Goal: Transaction & Acquisition: Subscribe to service/newsletter

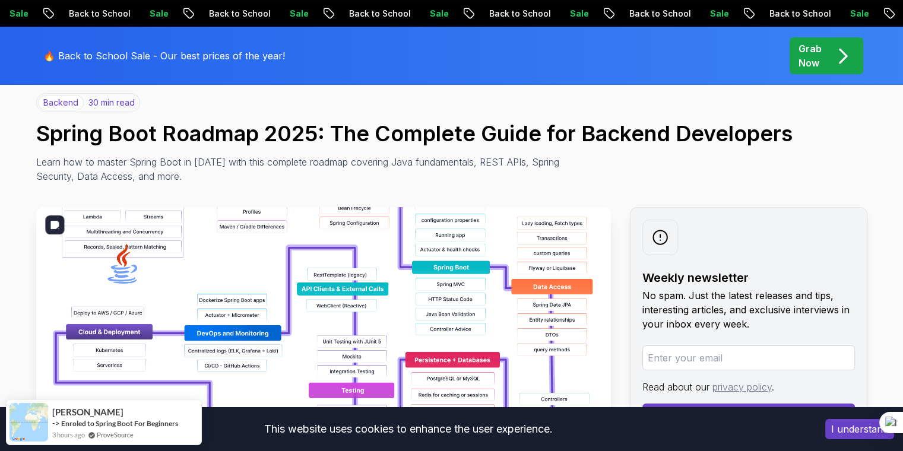
scroll to position [91, 0]
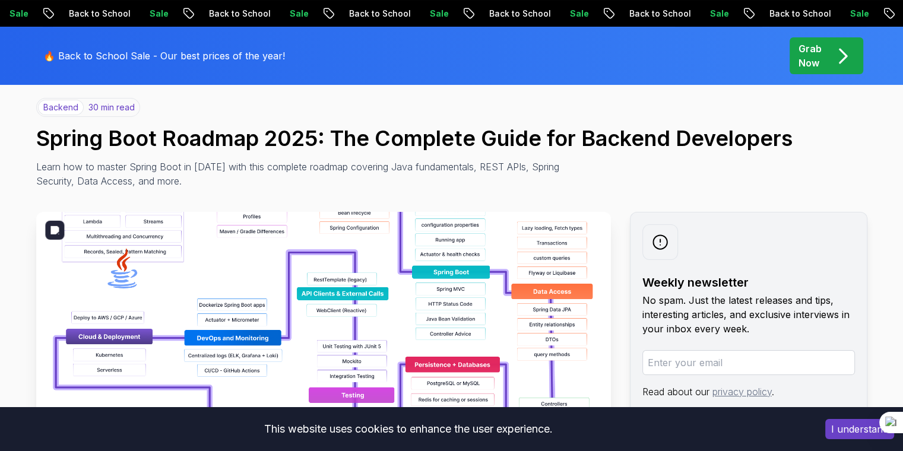
click at [381, 278] on img at bounding box center [323, 345] width 574 height 267
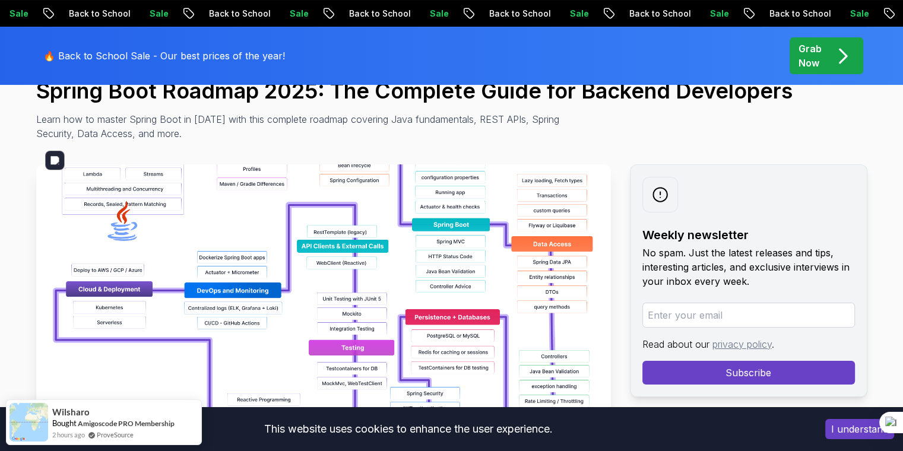
scroll to position [0, 0]
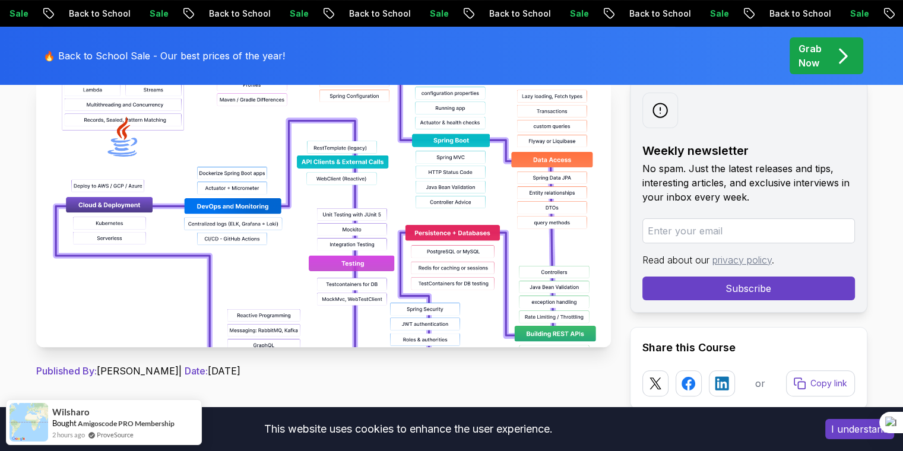
scroll to position [226, 0]
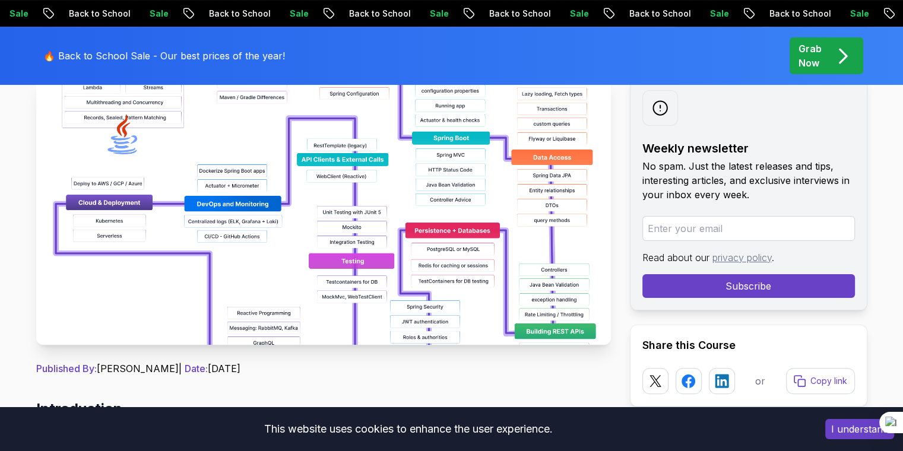
click at [732, 232] on input "email" at bounding box center [748, 228] width 212 height 25
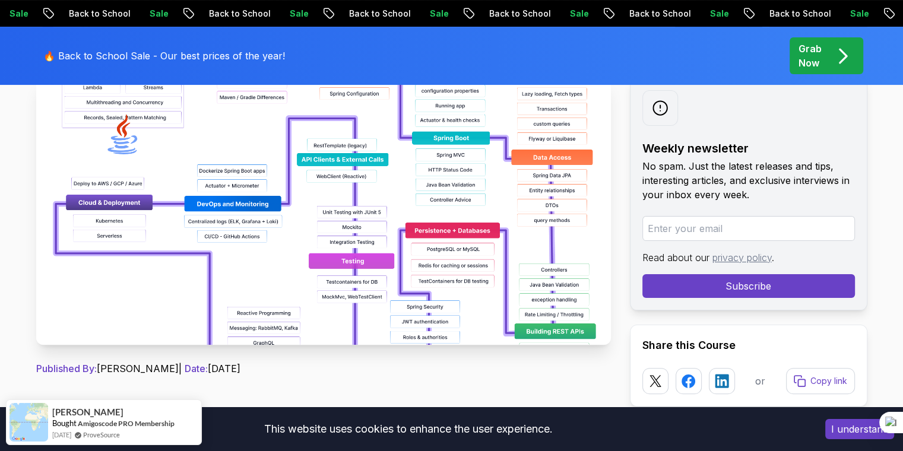
type input "avazansz7080@gmail.com"
click at [719, 290] on button "Subscribe" at bounding box center [748, 286] width 212 height 24
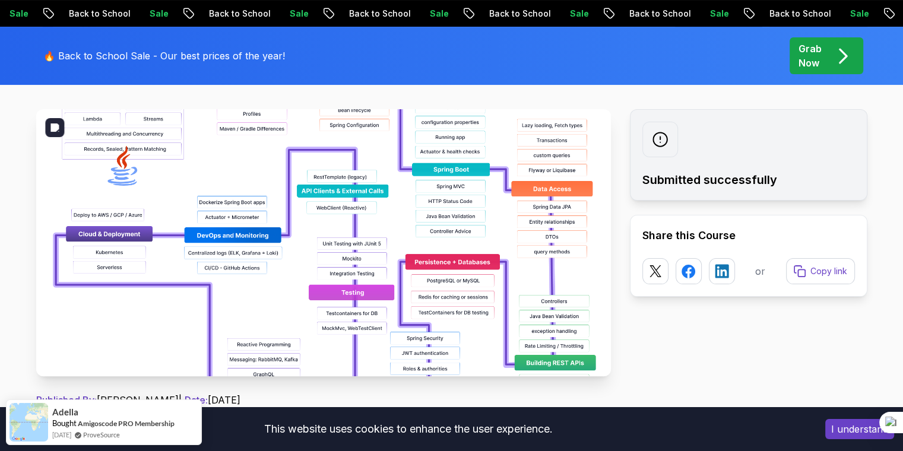
click at [474, 259] on img at bounding box center [323, 242] width 574 height 267
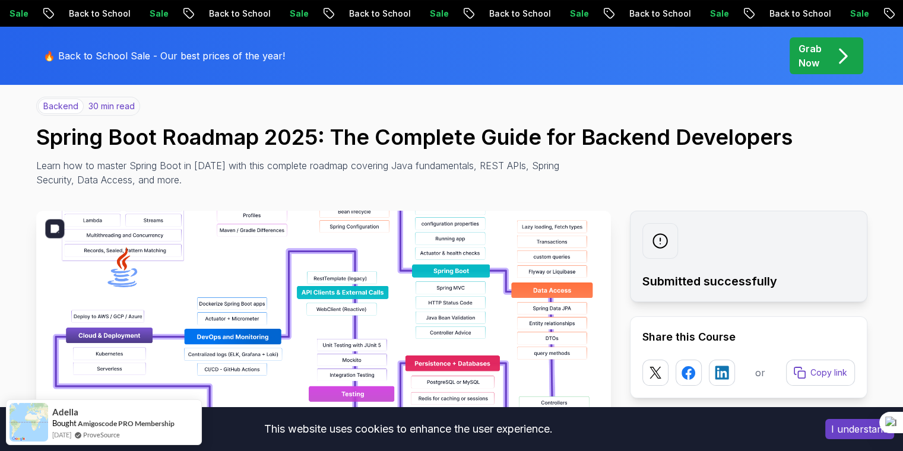
scroll to position [94, 0]
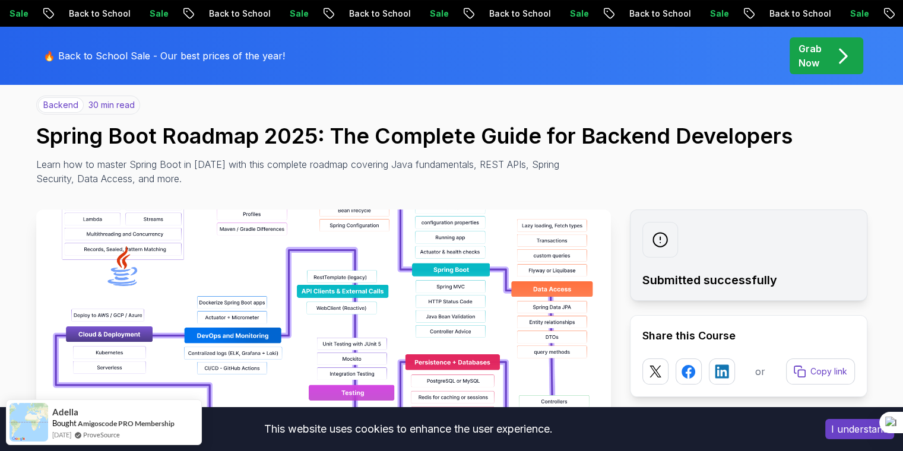
click at [101, 103] on p "30 min read" at bounding box center [111, 105] width 46 height 12
click at [60, 105] on p "backend" at bounding box center [61, 104] width 46 height 15
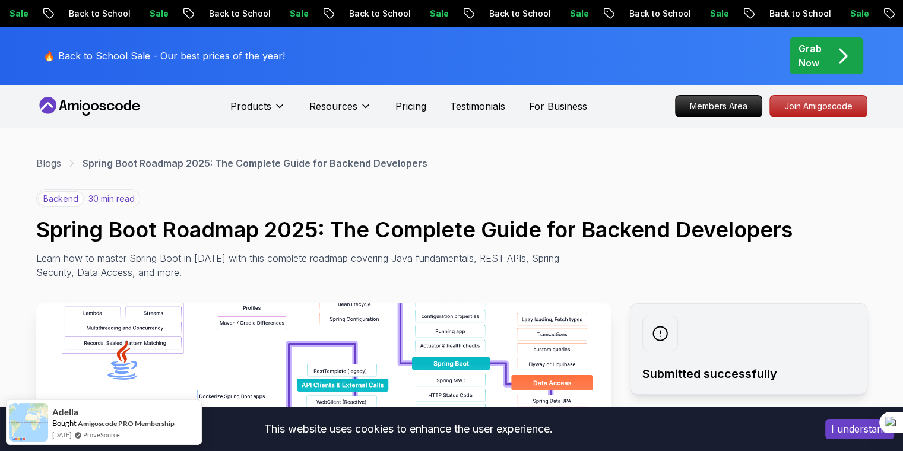
scroll to position [0, 0]
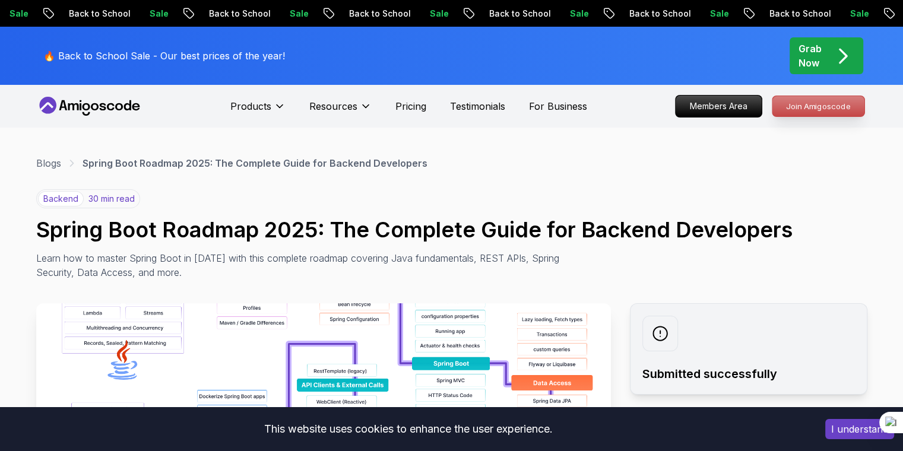
click at [805, 106] on p "Join Amigoscode" at bounding box center [818, 106] width 92 height 20
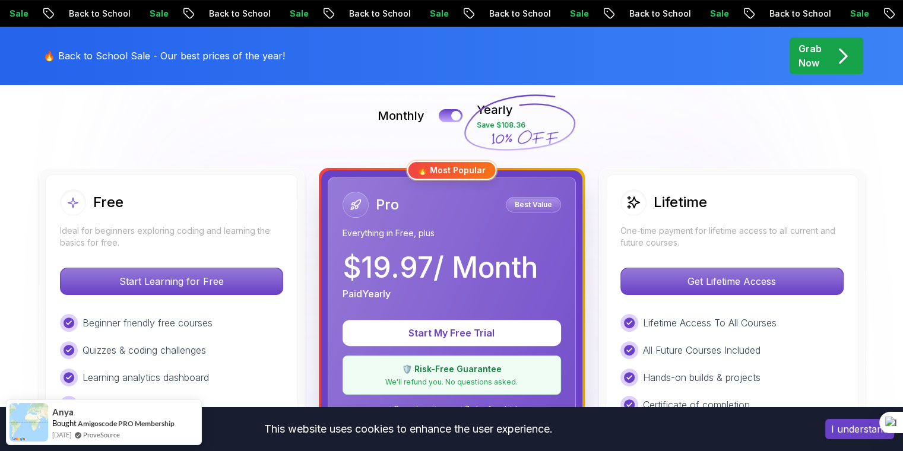
scroll to position [339, 0]
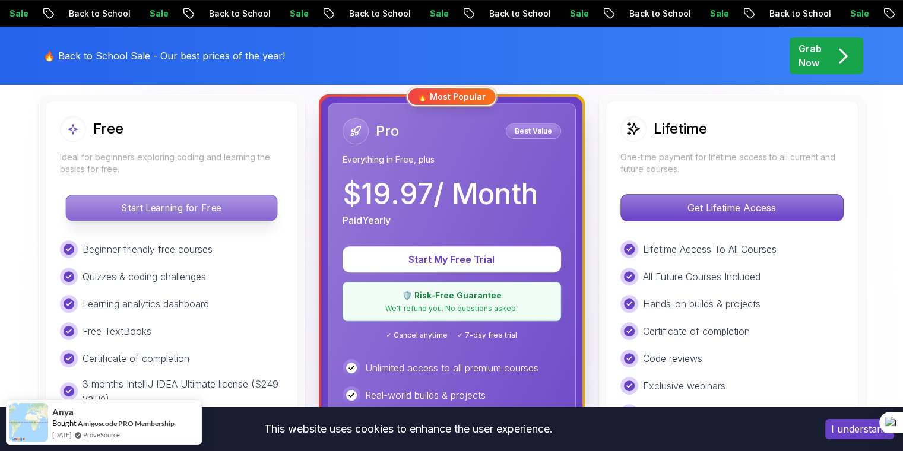
click at [198, 212] on p "Start Learning for Free" at bounding box center [171, 207] width 211 height 25
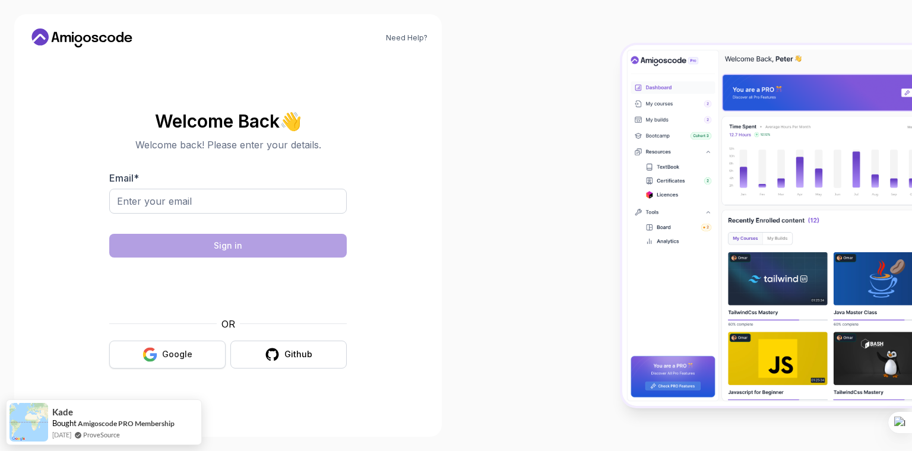
click at [186, 366] on button "Google" at bounding box center [167, 355] width 116 height 28
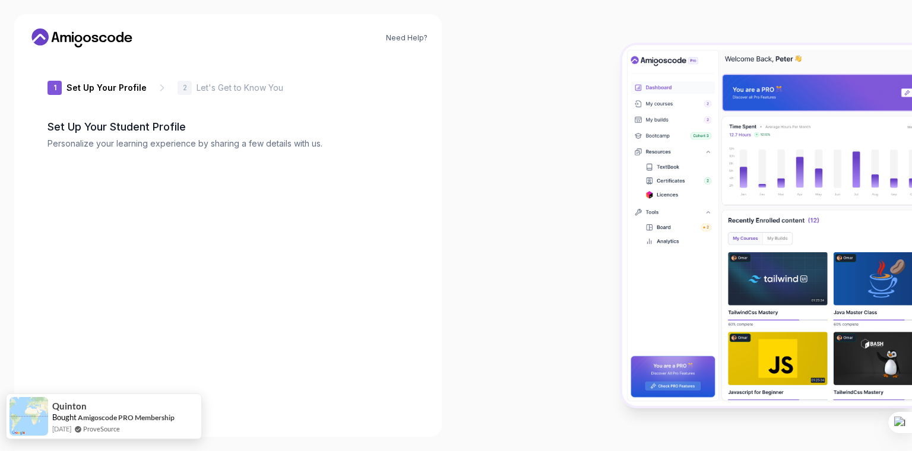
type input "briskjackal46b8e"
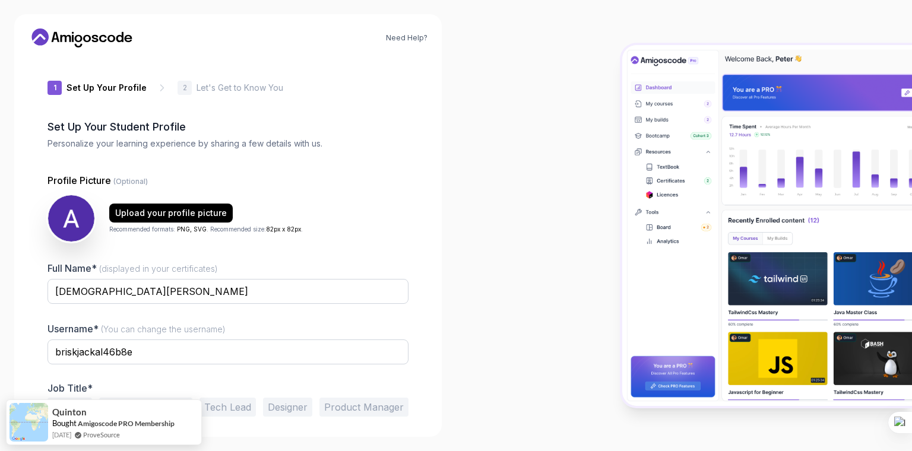
scroll to position [43, 0]
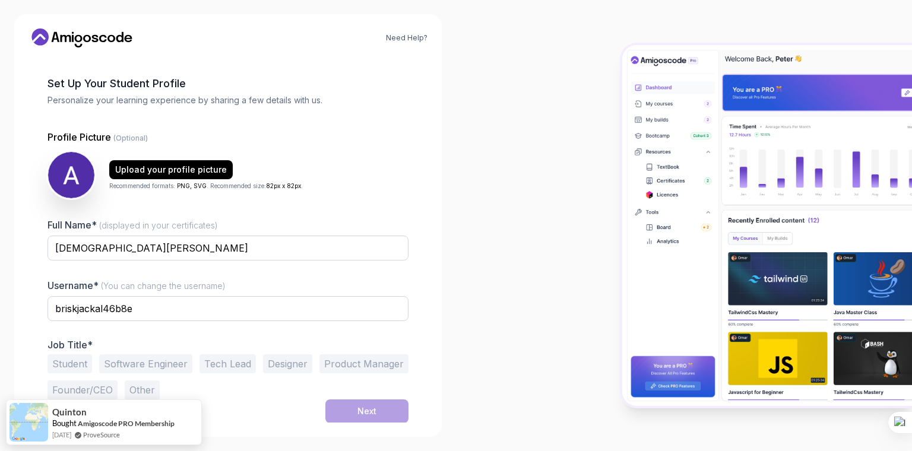
click at [86, 367] on button "Student" at bounding box center [69, 363] width 45 height 19
click at [380, 409] on button "Next" at bounding box center [366, 411] width 83 height 24
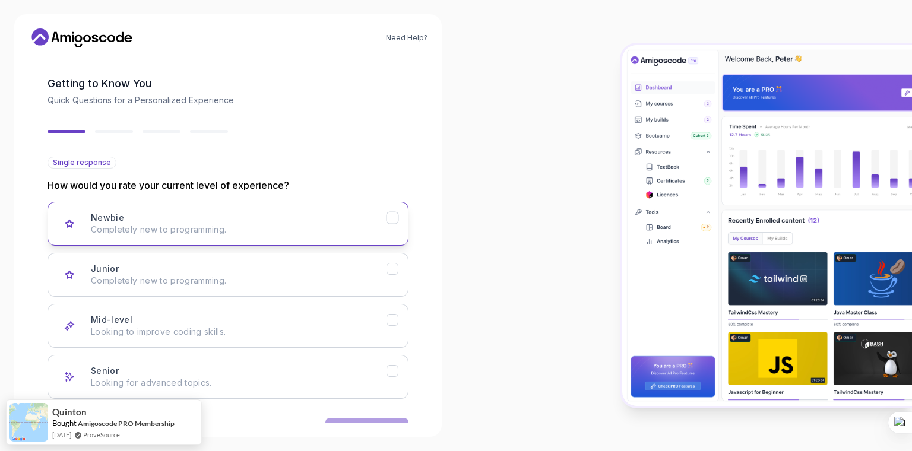
click at [361, 229] on p "Completely new to programming." at bounding box center [239, 230] width 296 height 12
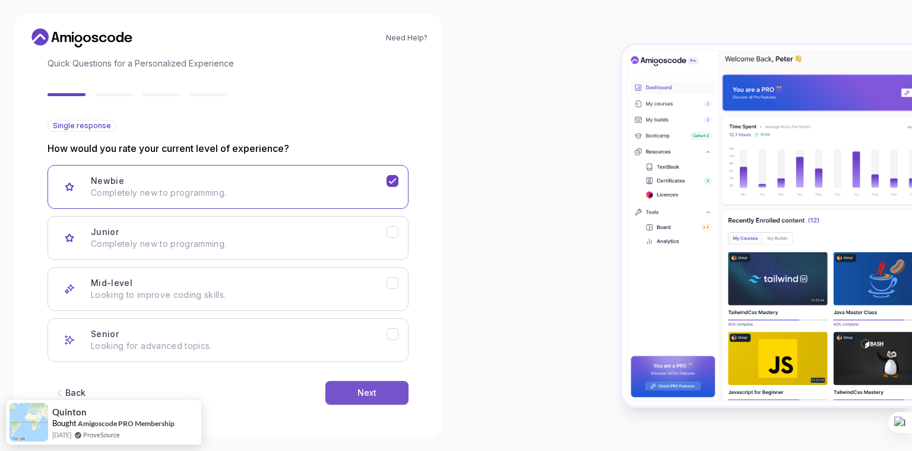
click at [389, 389] on button "Next" at bounding box center [366, 393] width 83 height 24
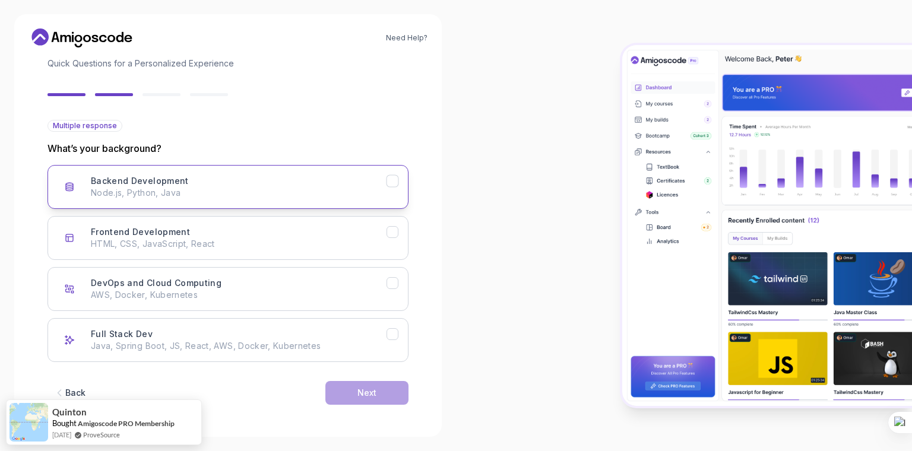
click at [308, 183] on div "Backend Development Node.js, Python, Java" at bounding box center [239, 187] width 296 height 24
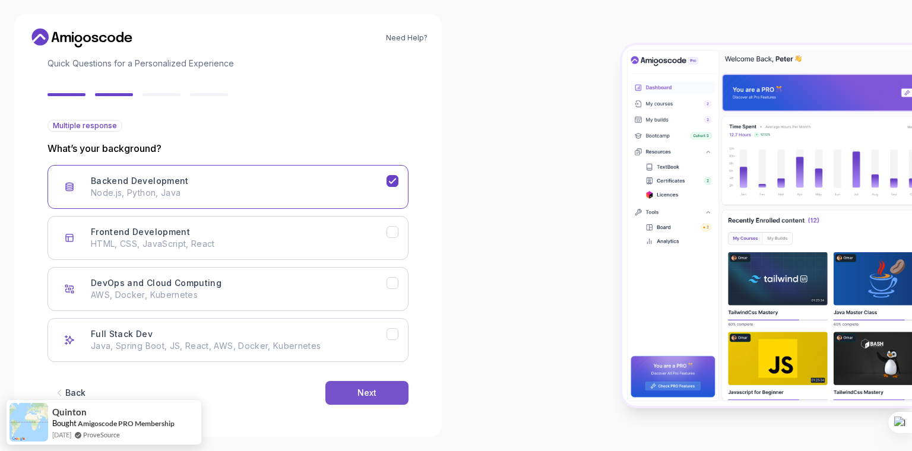
click at [388, 393] on button "Next" at bounding box center [366, 393] width 83 height 24
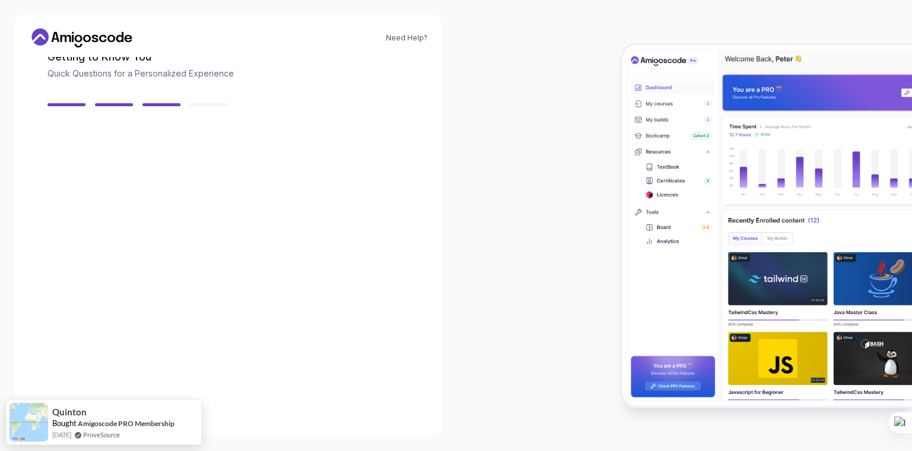
scroll to position [66, 0]
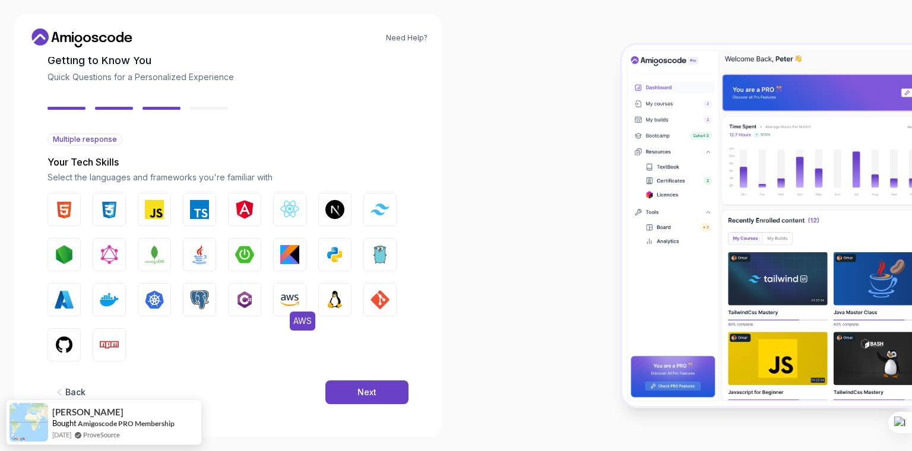
click at [289, 303] on img "button" at bounding box center [289, 299] width 19 height 19
click at [199, 252] on img "button" at bounding box center [199, 254] width 19 height 19
click at [369, 385] on button "Next" at bounding box center [366, 392] width 83 height 24
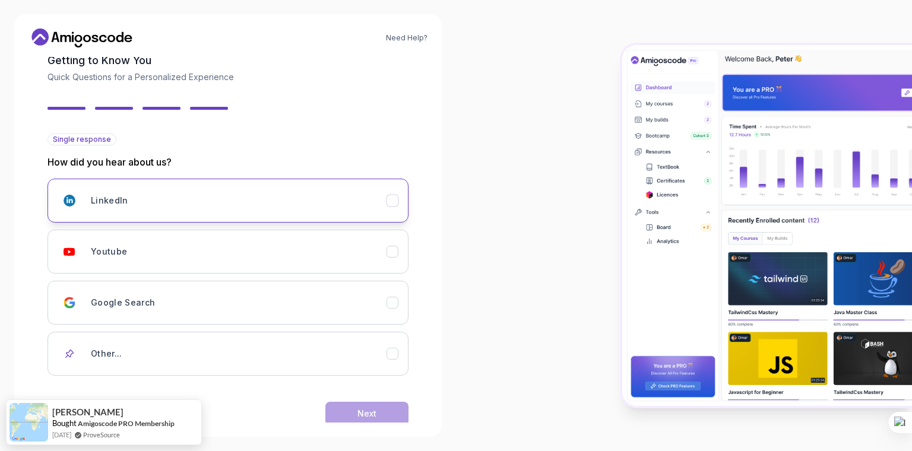
click at [378, 214] on button "LinkedIn" at bounding box center [227, 201] width 361 height 44
click at [389, 412] on button "Next" at bounding box center [366, 414] width 83 height 24
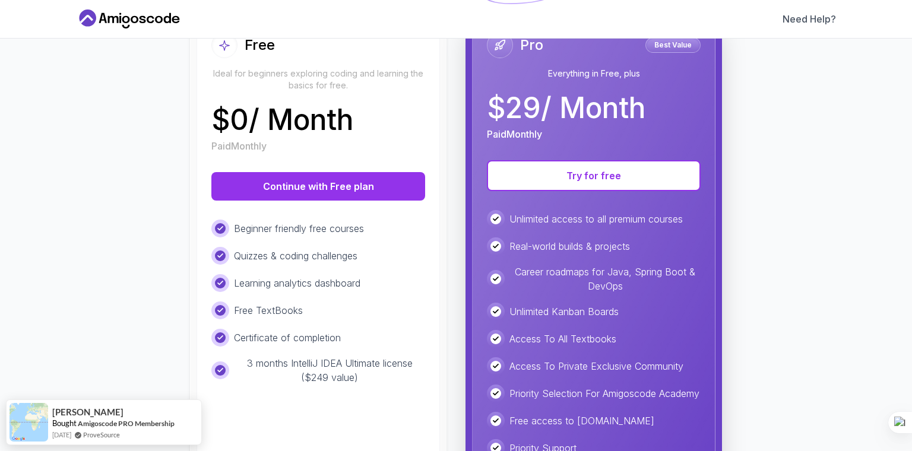
scroll to position [220, 0]
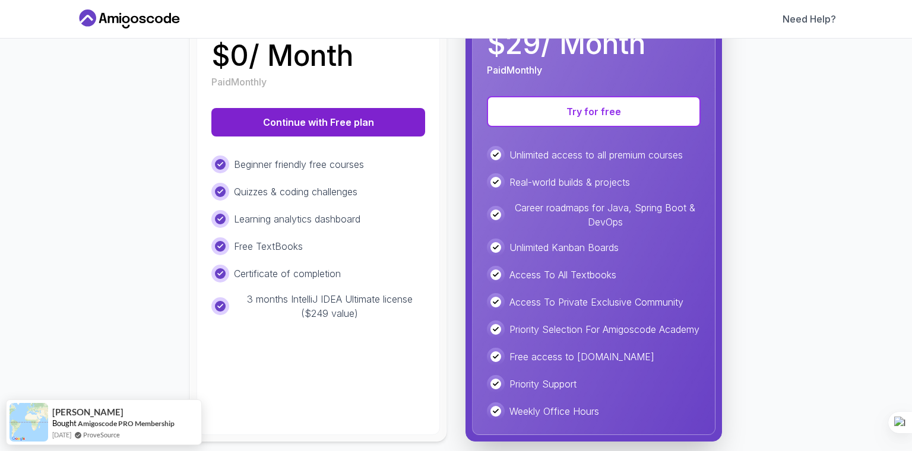
click at [341, 122] on button "Continue with Free plan" at bounding box center [318, 122] width 214 height 28
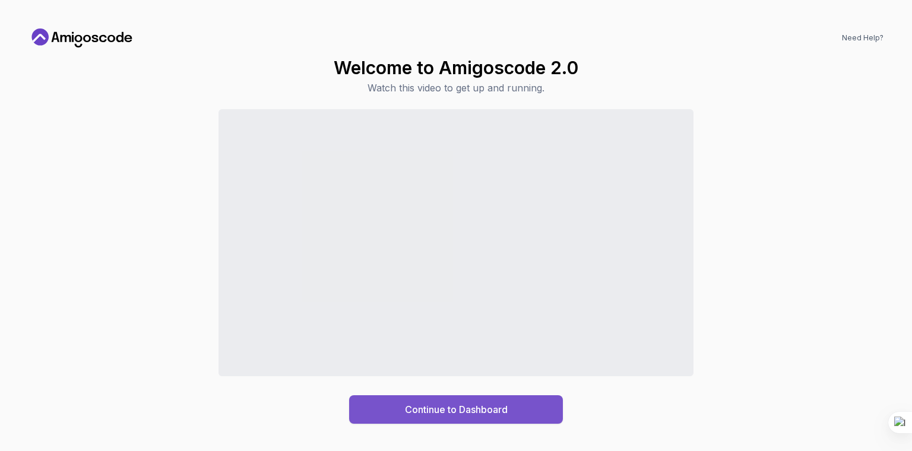
click at [466, 408] on div "Continue to Dashboard" at bounding box center [456, 409] width 103 height 14
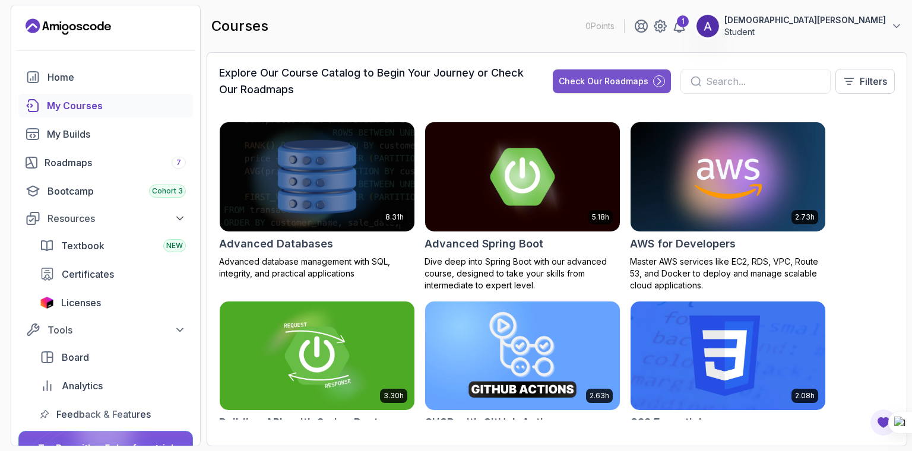
click at [591, 81] on div "Check Our Roadmaps" at bounding box center [603, 81] width 90 height 12
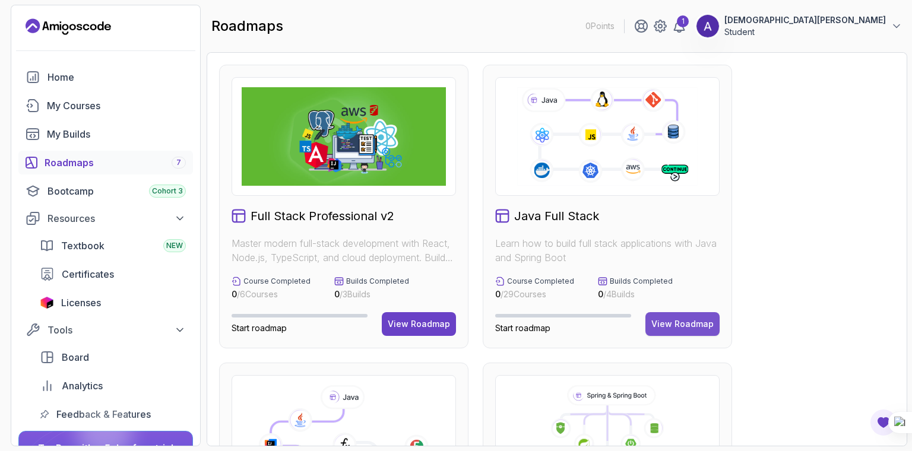
click at [707, 319] on div "View Roadmap" at bounding box center [682, 324] width 62 height 12
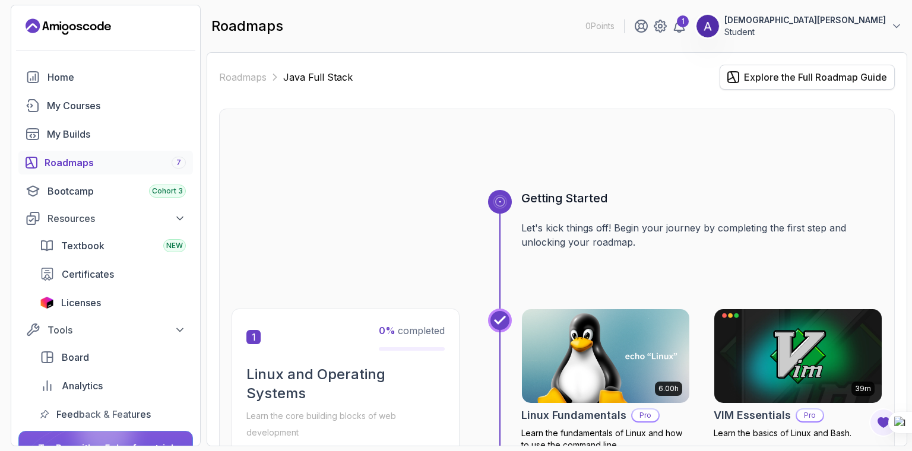
click at [820, 75] on div "Explore the Full Roadmap Guide" at bounding box center [815, 77] width 143 height 14
click at [249, 75] on link "Roadmaps" at bounding box center [242, 77] width 47 height 14
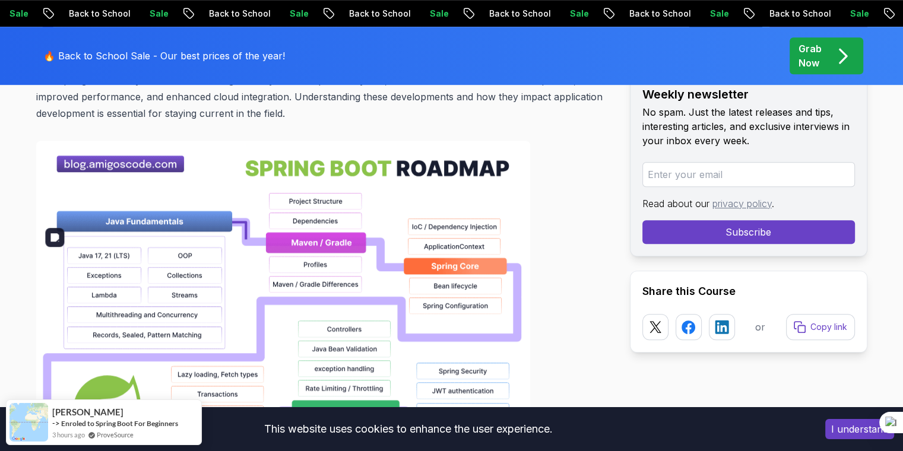
scroll to position [835, 0]
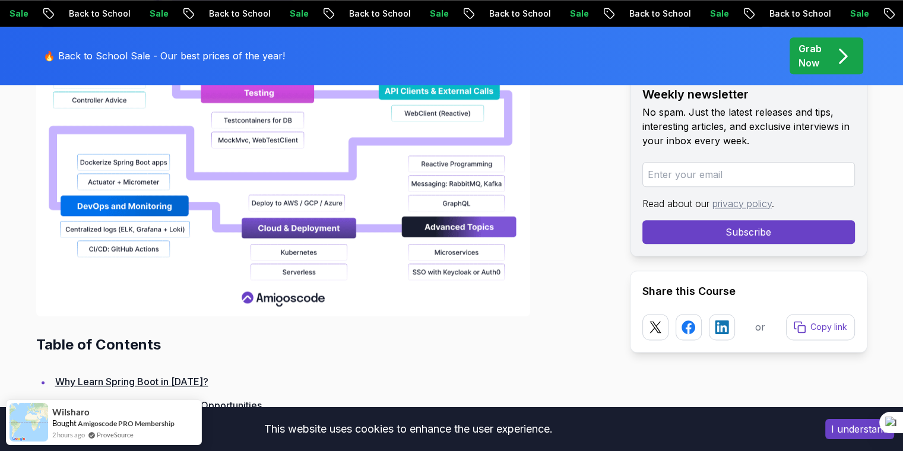
scroll to position [1417, 0]
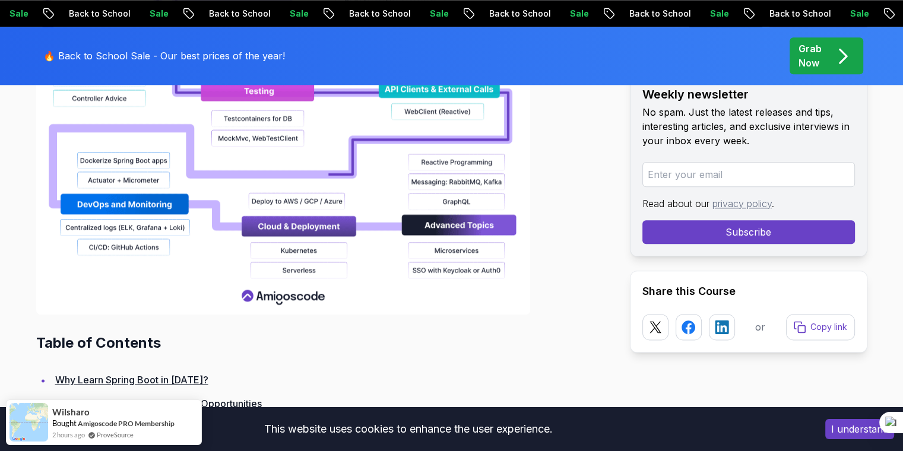
click at [850, 434] on button "I understand" at bounding box center [859, 429] width 69 height 20
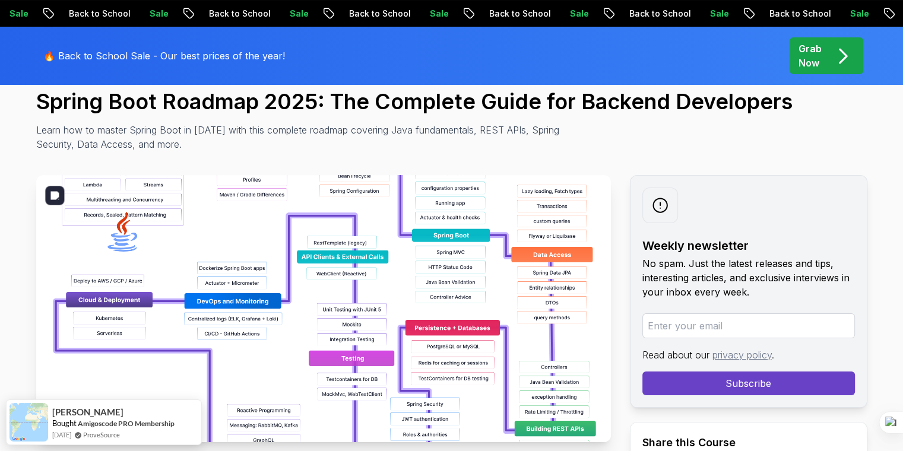
scroll to position [125, 0]
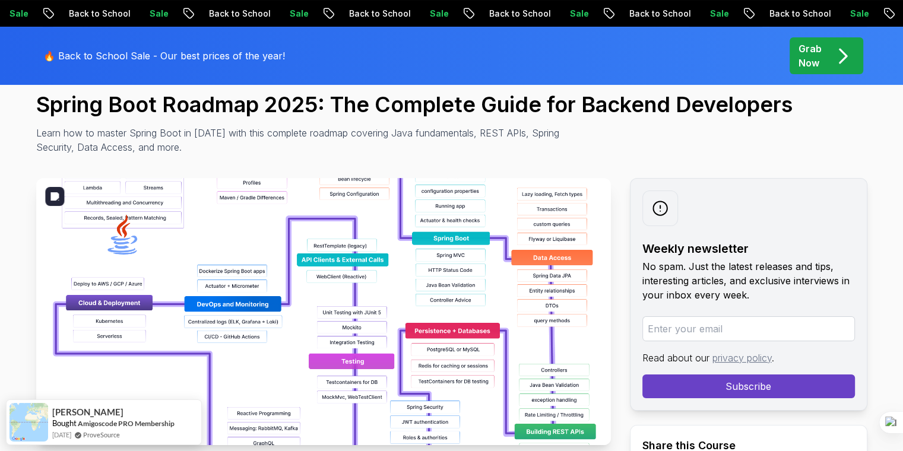
click at [408, 351] on img at bounding box center [323, 311] width 574 height 267
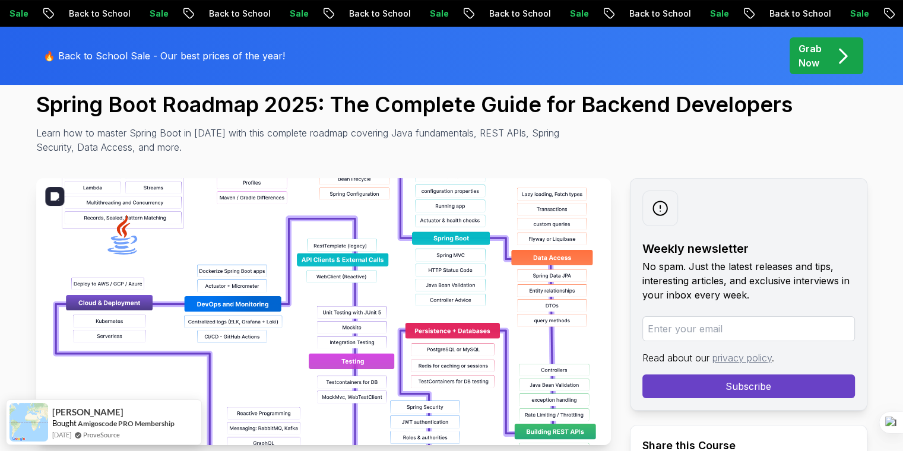
click at [408, 351] on img at bounding box center [323, 311] width 574 height 267
click at [669, 213] on div at bounding box center [660, 209] width 36 height 36
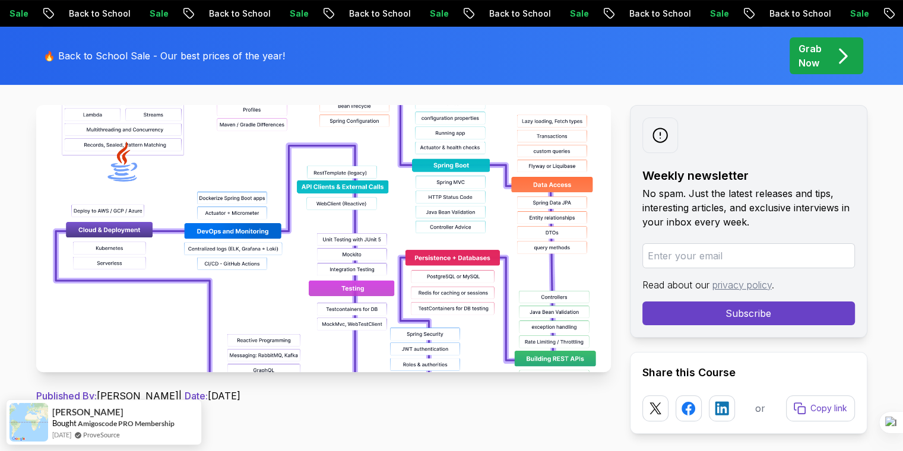
scroll to position [199, 0]
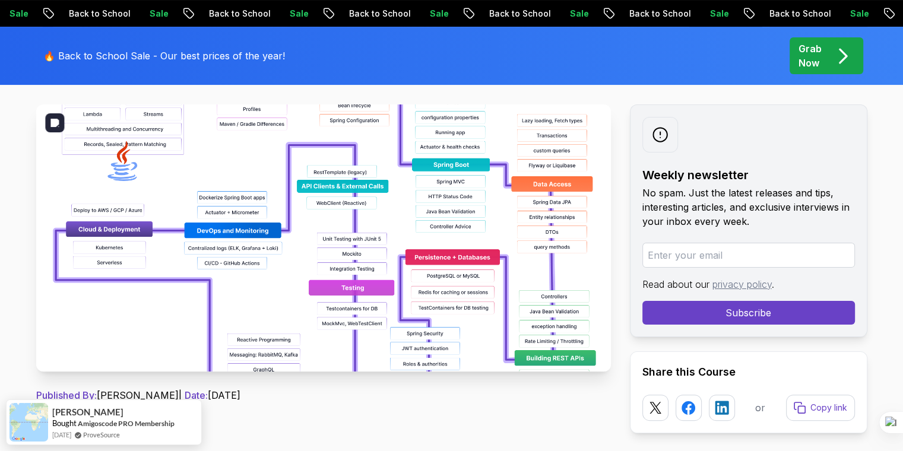
click at [456, 277] on img at bounding box center [323, 237] width 574 height 267
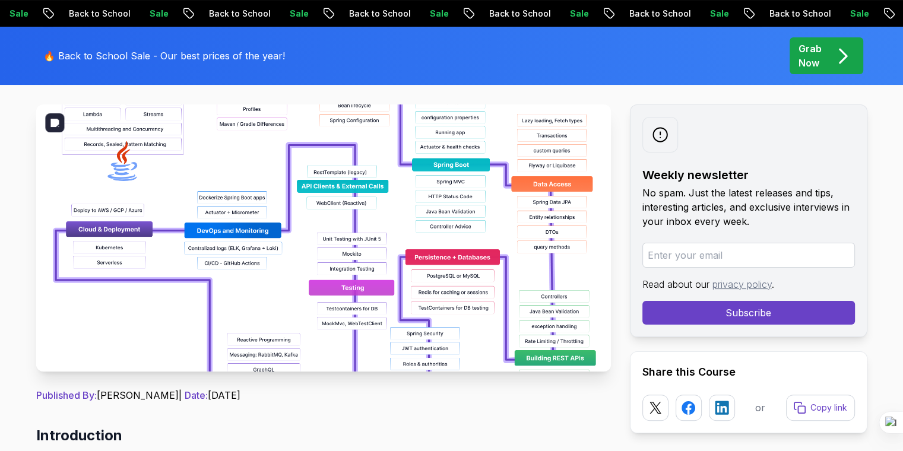
click at [456, 277] on img at bounding box center [323, 237] width 574 height 267
click at [718, 410] on icon at bounding box center [721, 407] width 15 height 15
